Goal: Task Accomplishment & Management: Manage account settings

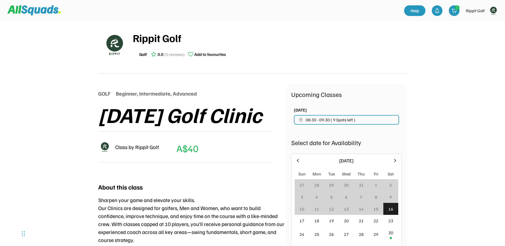
click at [493, 10] on img at bounding box center [493, 10] width 11 height 11
click at [479, 22] on link "Profile" at bounding box center [486, 23] width 31 height 11
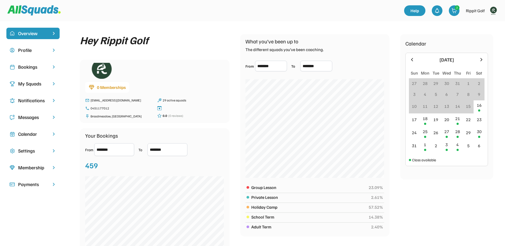
click at [23, 69] on div "Bookings" at bounding box center [33, 66] width 30 height 7
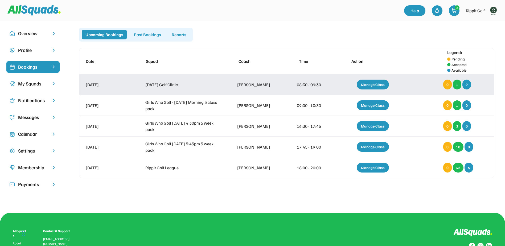
click at [98, 85] on div "[DATE]" at bounding box center [106, 84] width 40 height 6
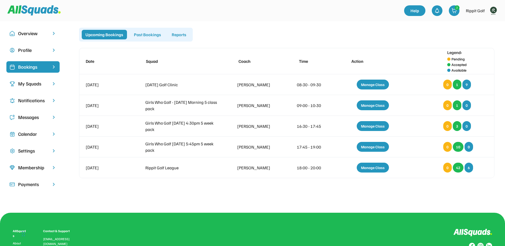
click at [34, 84] on div "My Squads" at bounding box center [33, 83] width 30 height 7
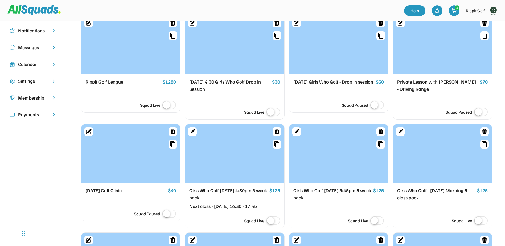
scroll to position [133, 0]
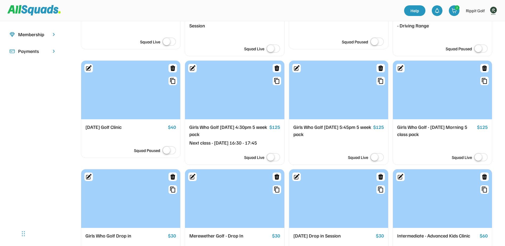
click at [168, 151] on label at bounding box center [169, 151] width 16 height 12
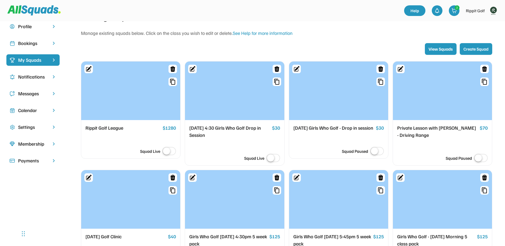
scroll to position [0, 0]
